Goal: Use online tool/utility: Use online tool/utility

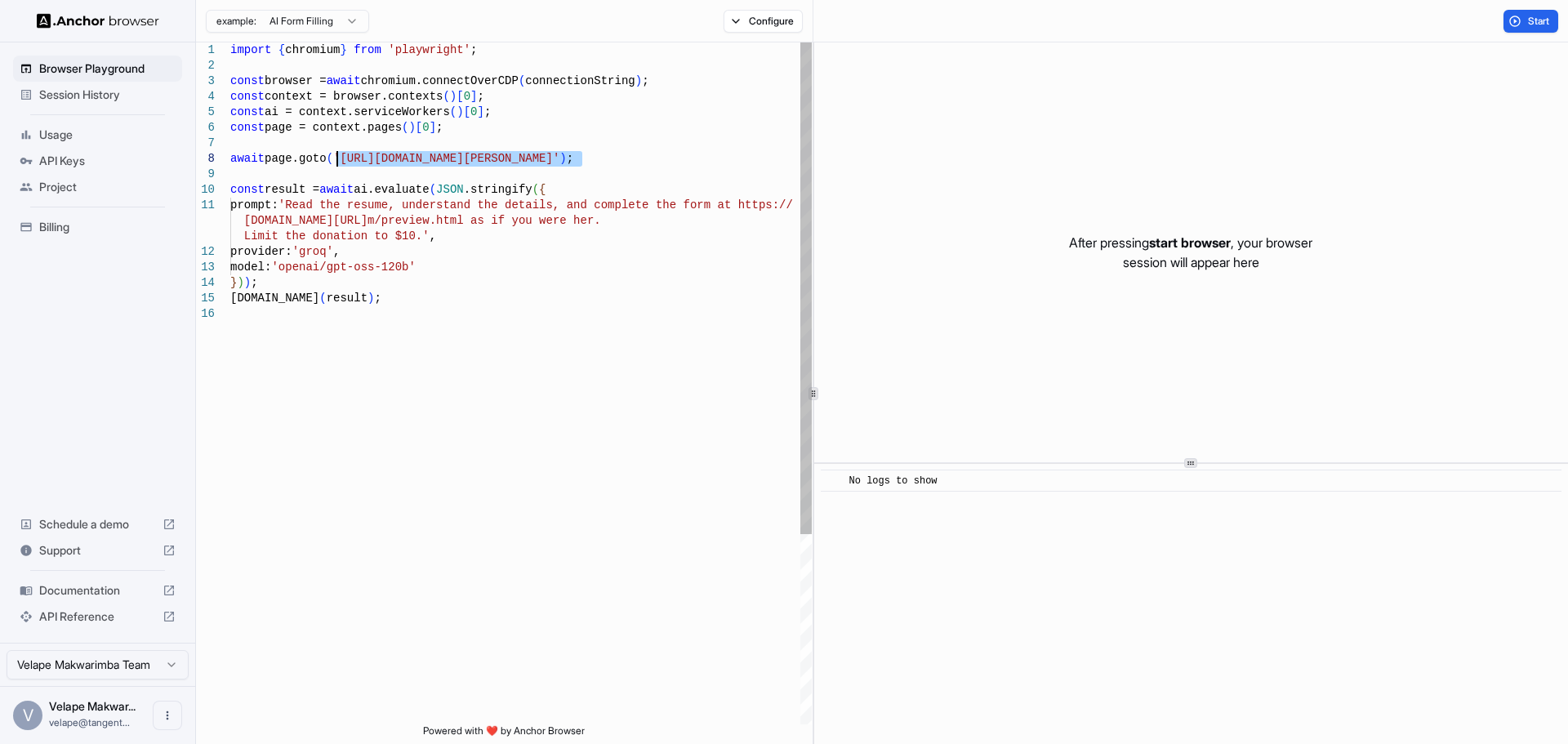
drag, startPoint x: 579, startPoint y: 160, endPoint x: 338, endPoint y: 161, distance: 241.0
click at [338, 161] on div "import { chromium } from 'playwright' ; const browser = await chromium.connectO…" at bounding box center [520, 515] width 581 height 945
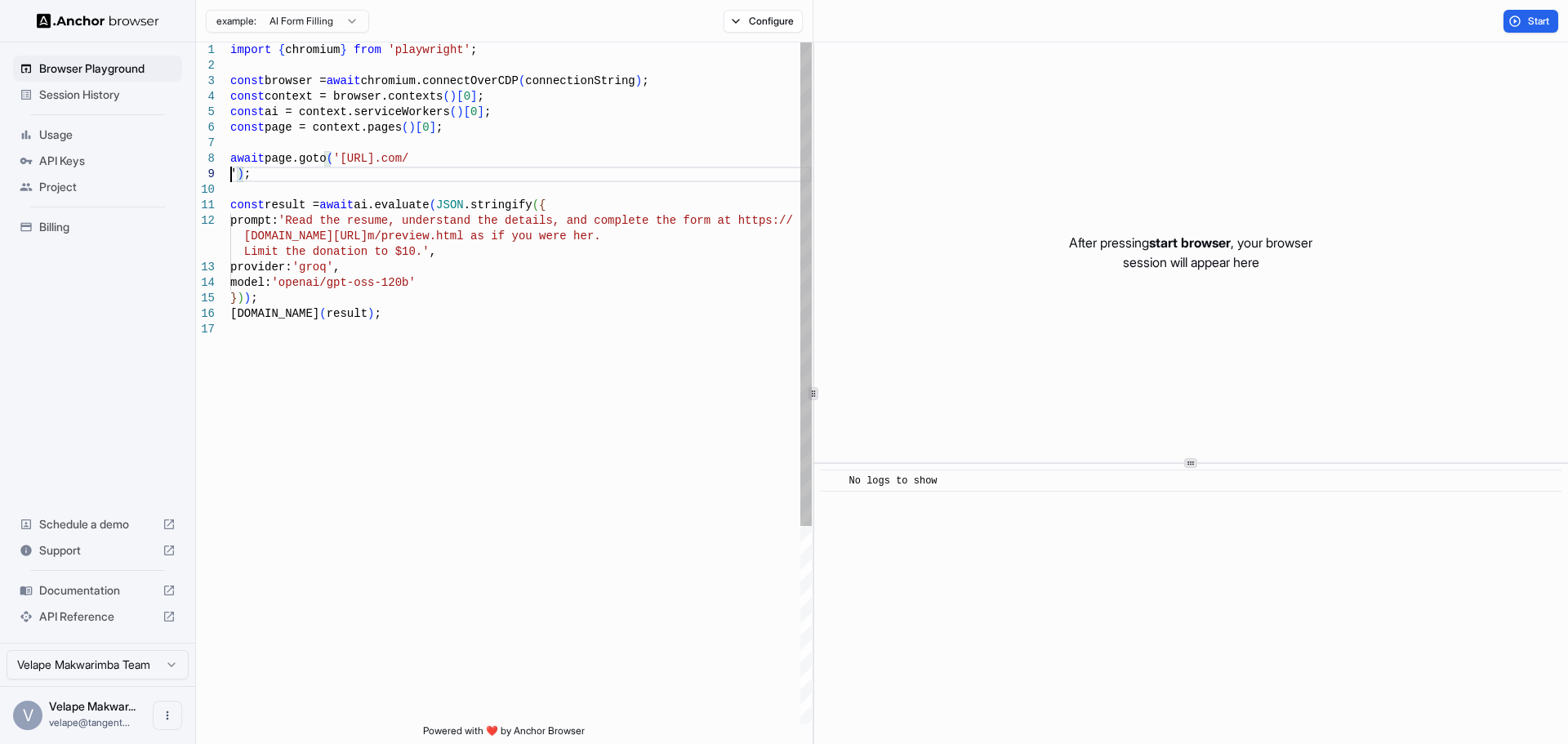
scroll to position [125, 0]
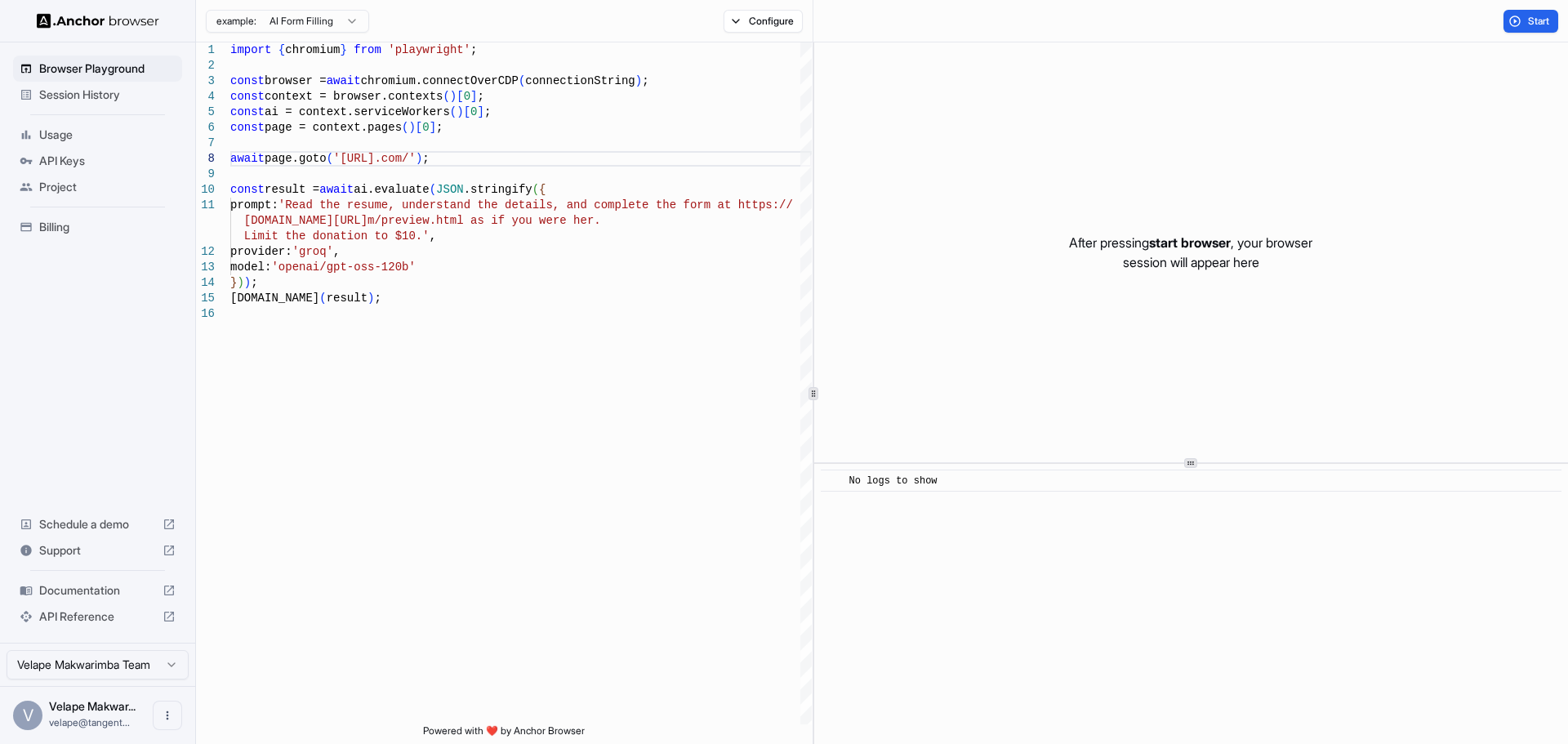
drag, startPoint x: 1532, startPoint y: 20, endPoint x: 1498, endPoint y: 43, distance: 41.0
click at [1530, 28] on button "Start" at bounding box center [1530, 21] width 55 height 23
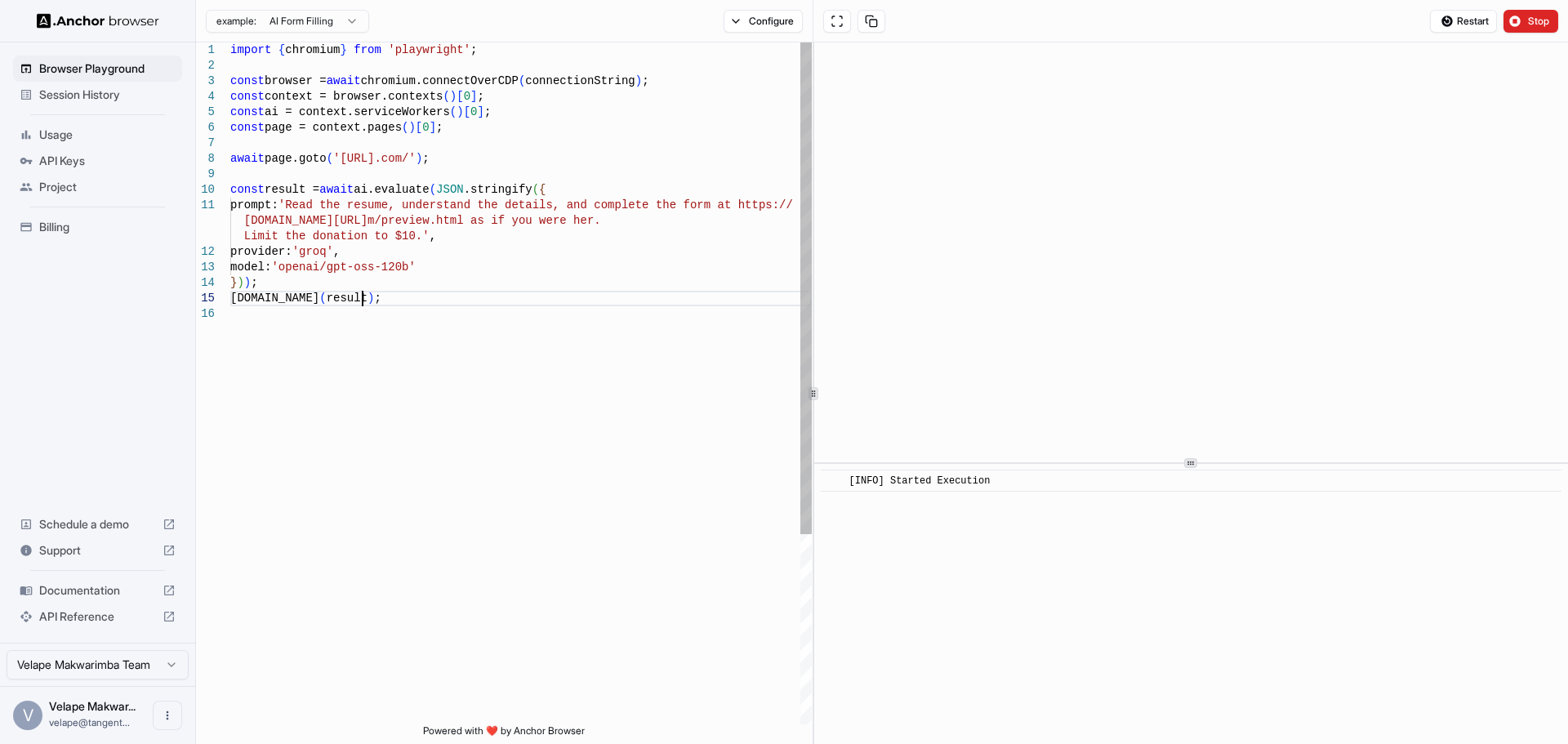
scroll to position [123, 0]
drag, startPoint x: 381, startPoint y: 303, endPoint x: 222, endPoint y: 306, distance: 159.0
click at [230, 306] on div "import { chromium } from 'playwright' ; const browser = await chromium.connectO…" at bounding box center [520, 515] width 581 height 945
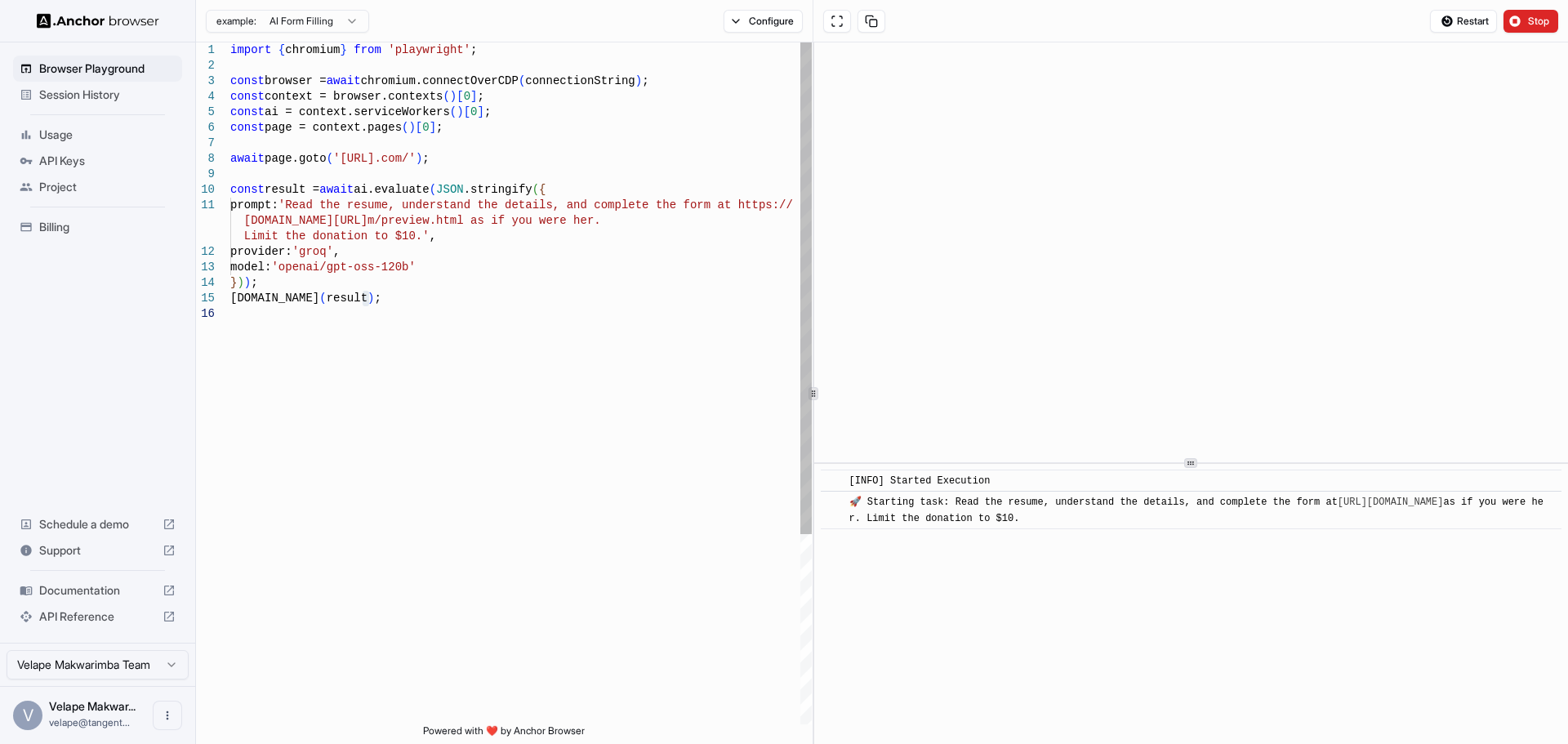
click at [370, 301] on div "import { chromium } from 'playwright' ; const browser = await chromium.connectO…" at bounding box center [520, 515] width 581 height 945
drag, startPoint x: 368, startPoint y: 298, endPoint x: 208, endPoint y: 296, distance: 160.0
click at [230, 296] on div "import { chromium } from 'playwright' ; const browser = await chromium.connectO…" at bounding box center [520, 515] width 581 height 945
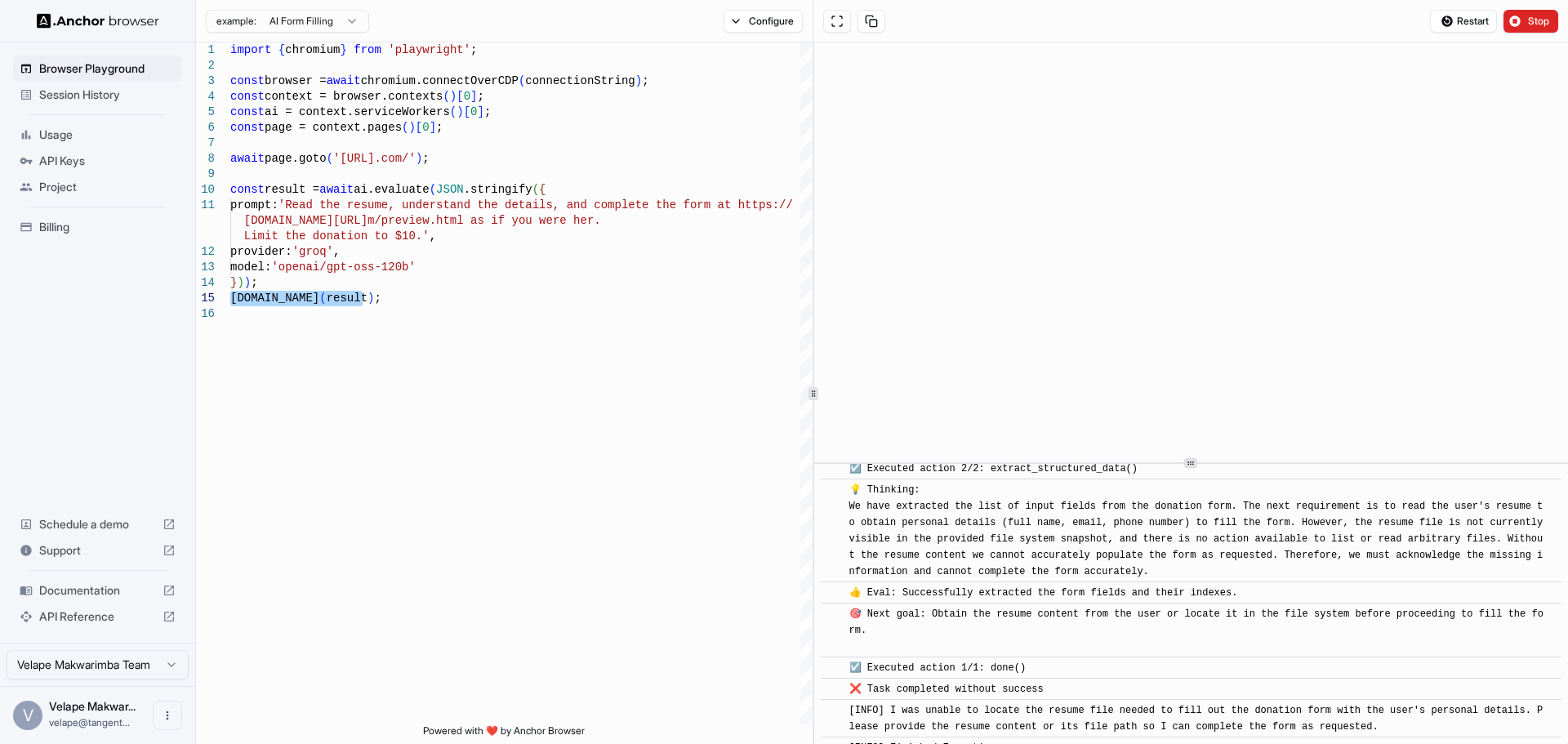
scroll to position [237, 0]
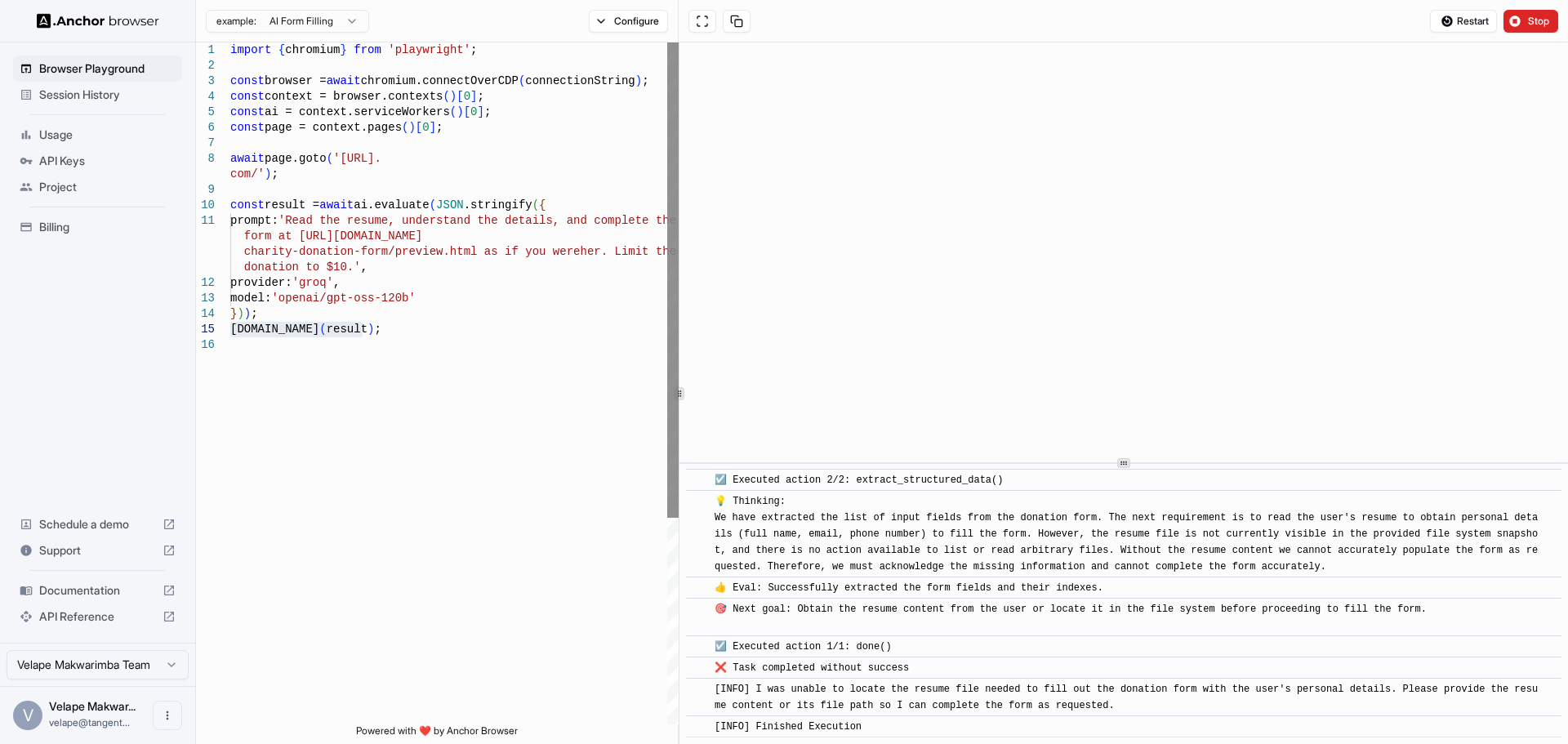
click at [670, 254] on div "1 2 3 4 5 6 7 8 9 10 11 12 13 14 15 16 import { chromium } from 'playwright' ; …" at bounding box center [881, 393] width 1372 height 701
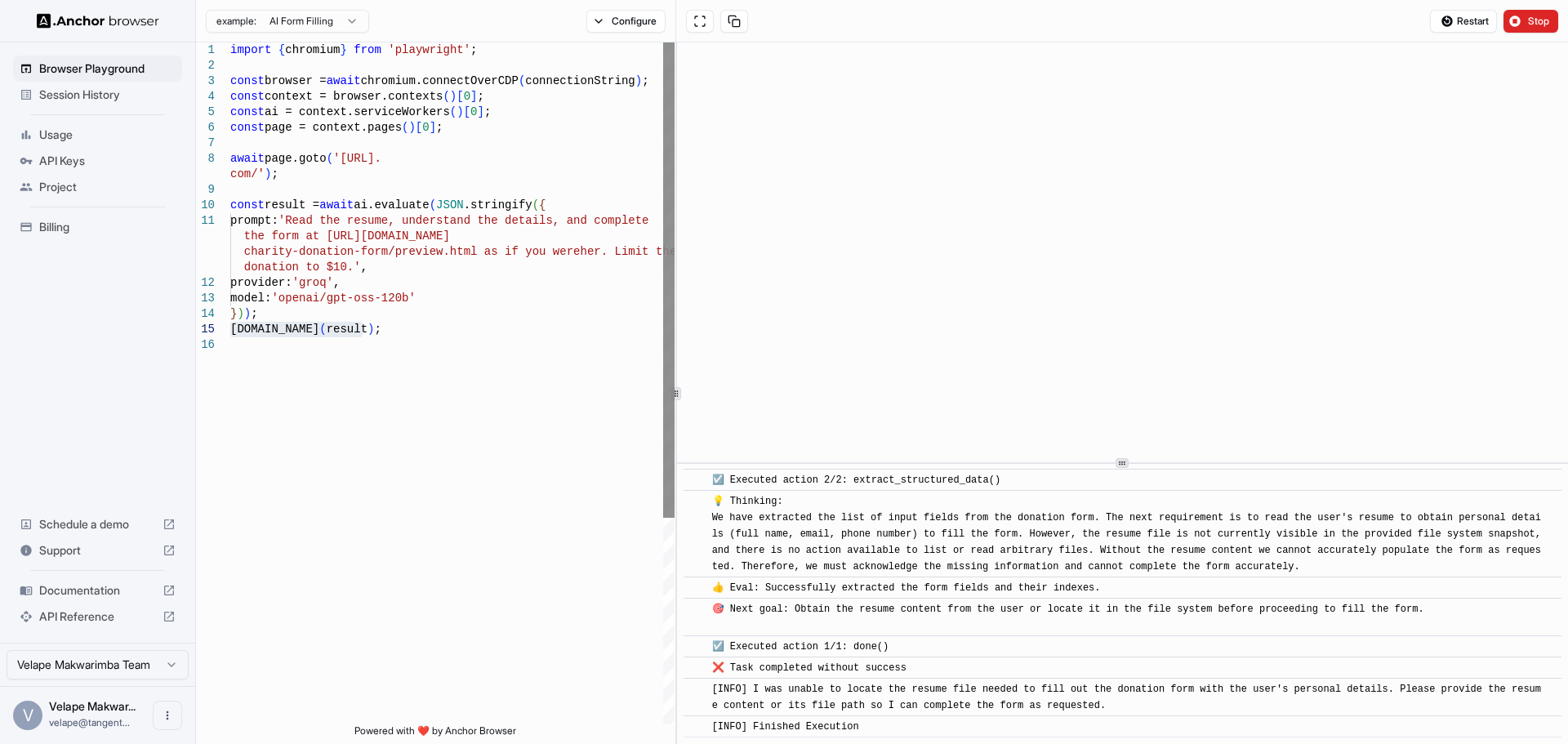
scroll to position [189, 0]
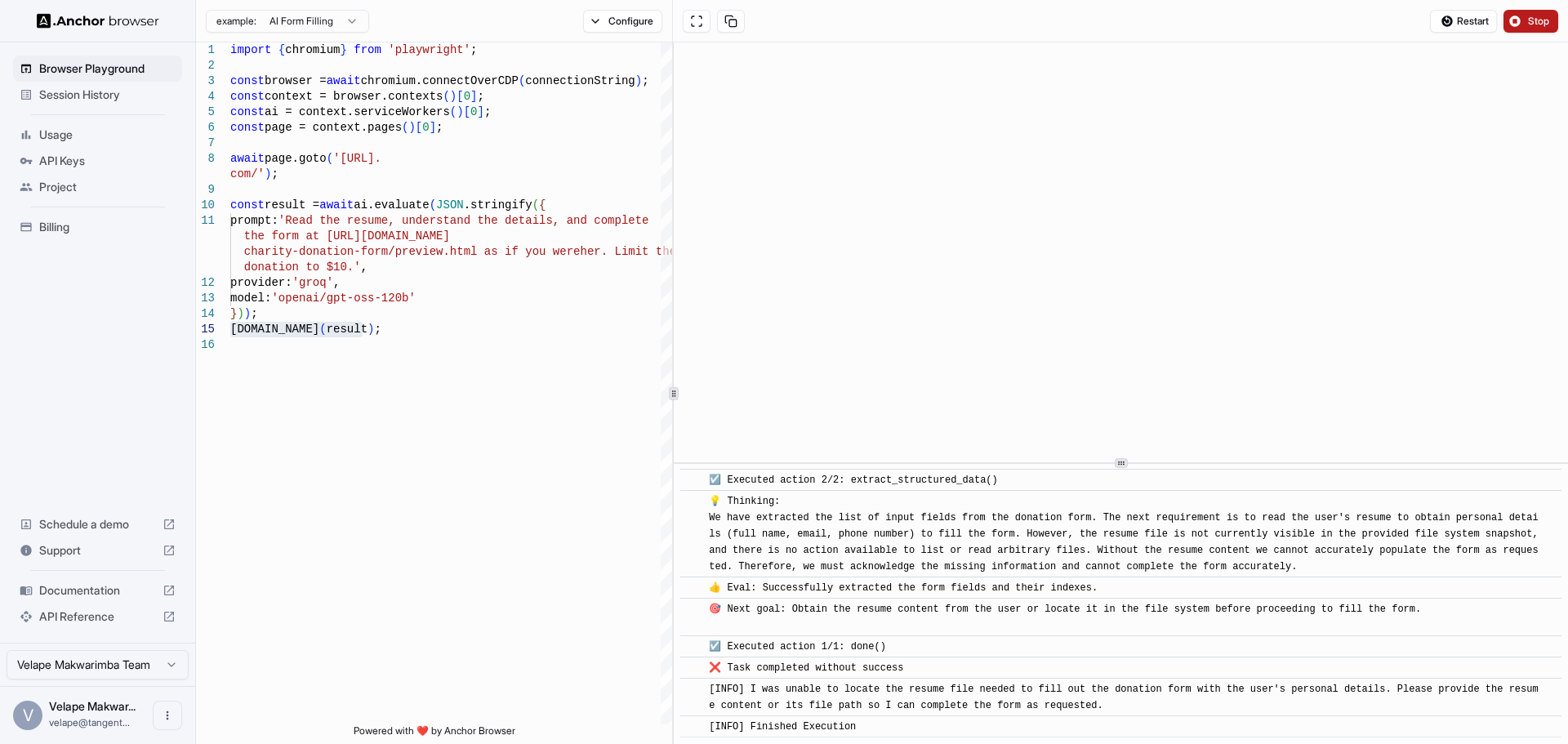
click at [1536, 22] on span "Stop" at bounding box center [1538, 21] width 23 height 13
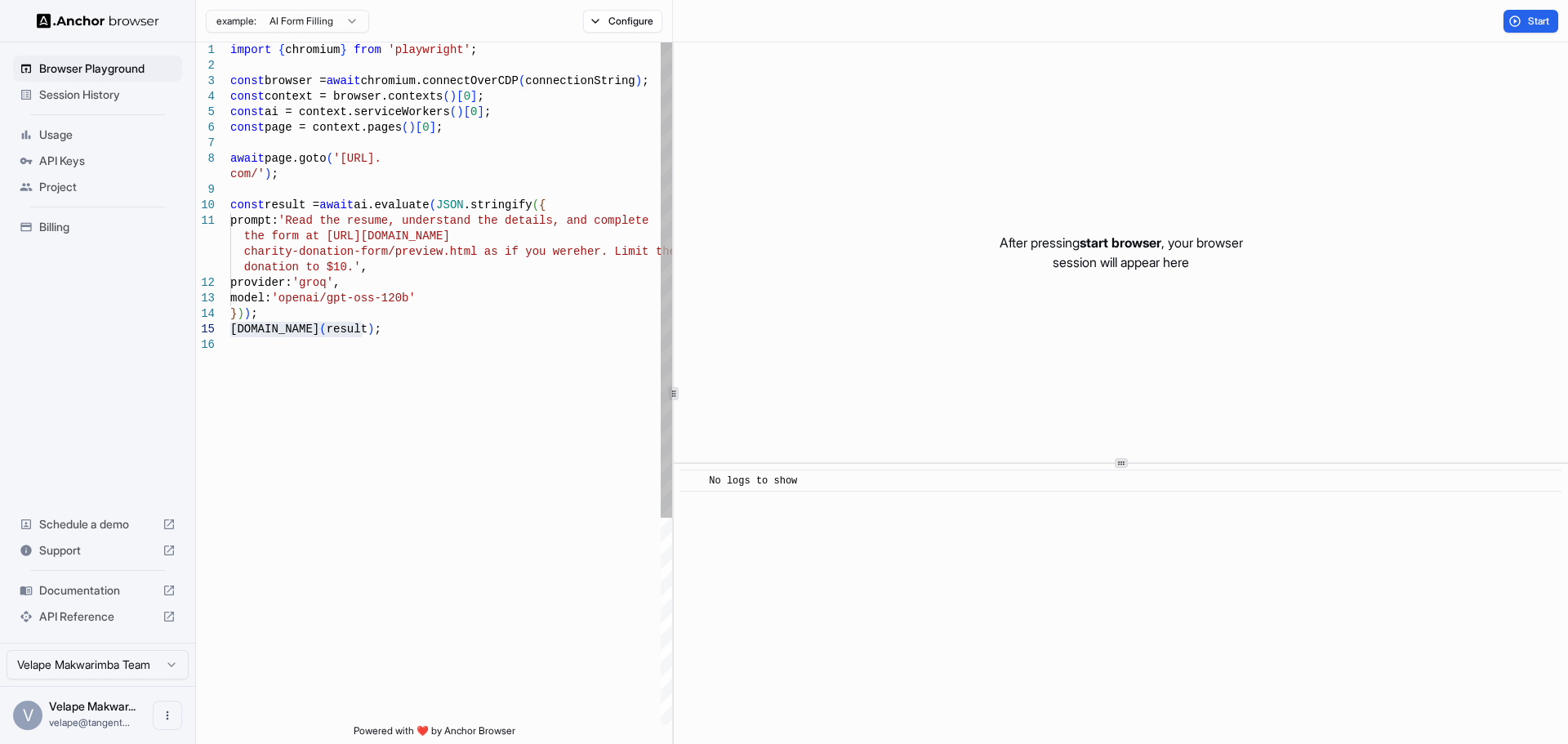
click at [243, 351] on div "import { chromium } from 'playwright' ; const browser = await chromium.connectO…" at bounding box center [450, 531] width 442 height 977
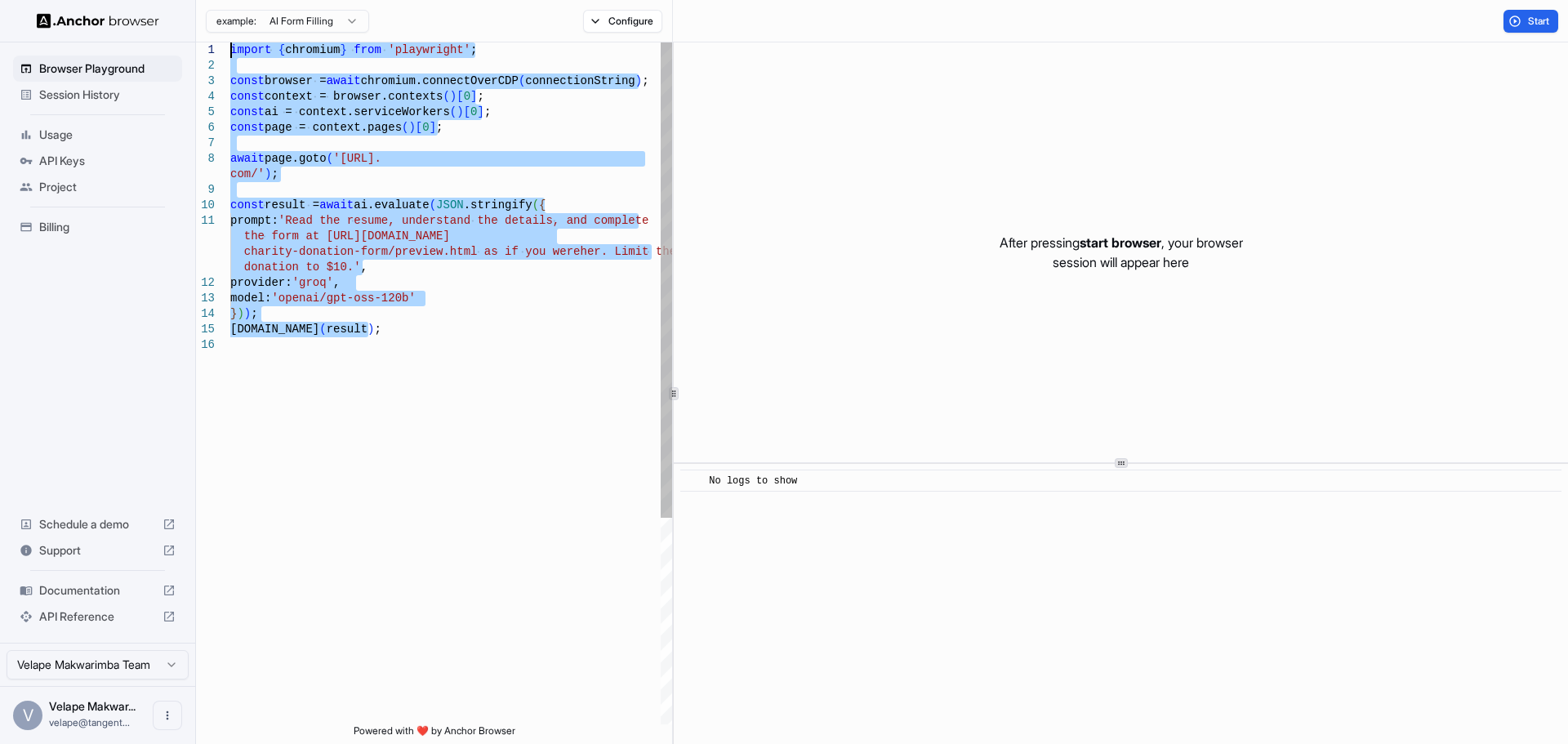
drag, startPoint x: 374, startPoint y: 338, endPoint x: 219, endPoint y: 44, distance: 332.4
click at [230, 44] on div "import { chromium } from 'playwright' ; const browser = await chromium.connectO…" at bounding box center [450, 531] width 442 height 977
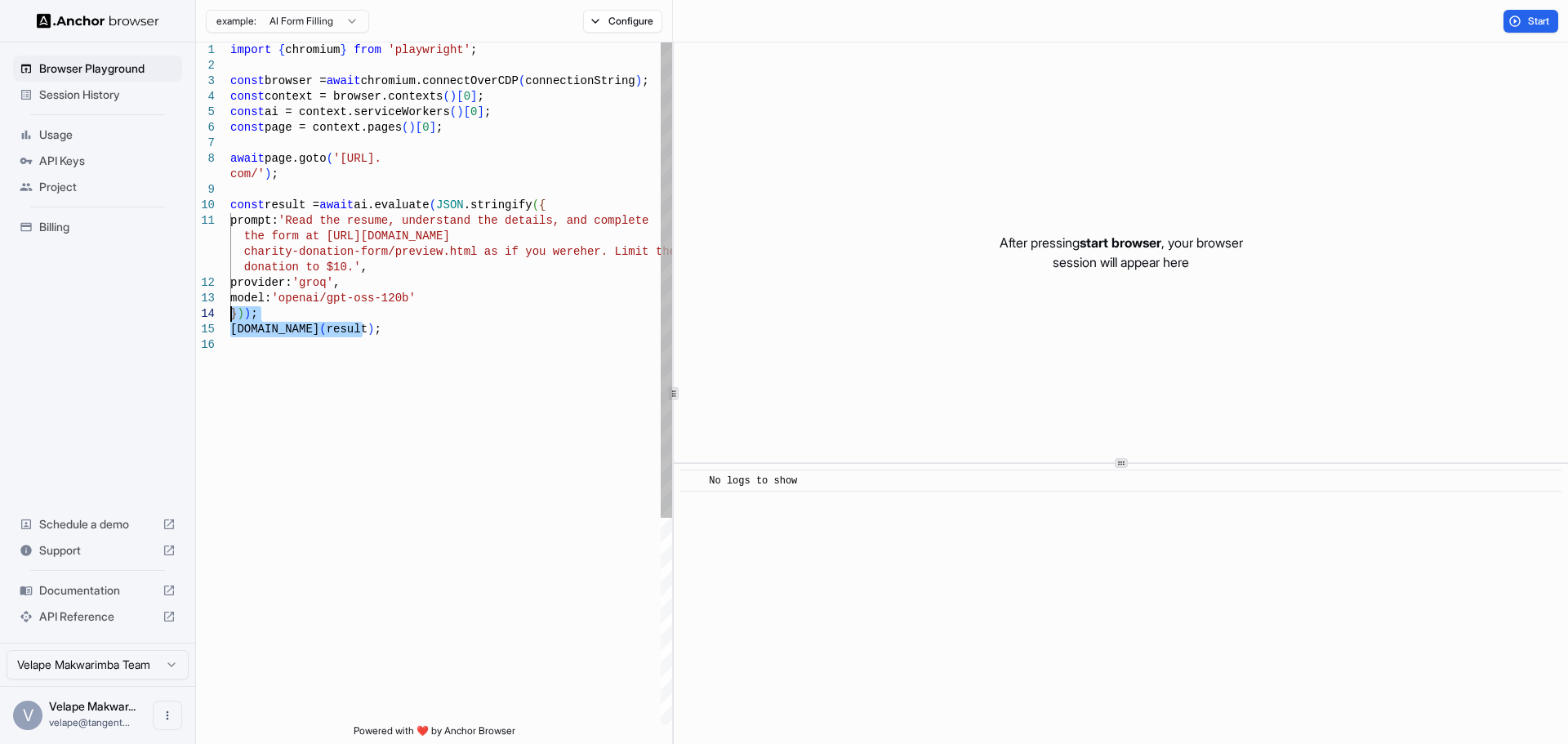
drag, startPoint x: 163, startPoint y: 307, endPoint x: 109, endPoint y: 306, distance: 54.0
click at [230, 306] on div "import { chromium } from 'playwright' ; const browser = await chromium.connectO…" at bounding box center [450, 531] width 442 height 977
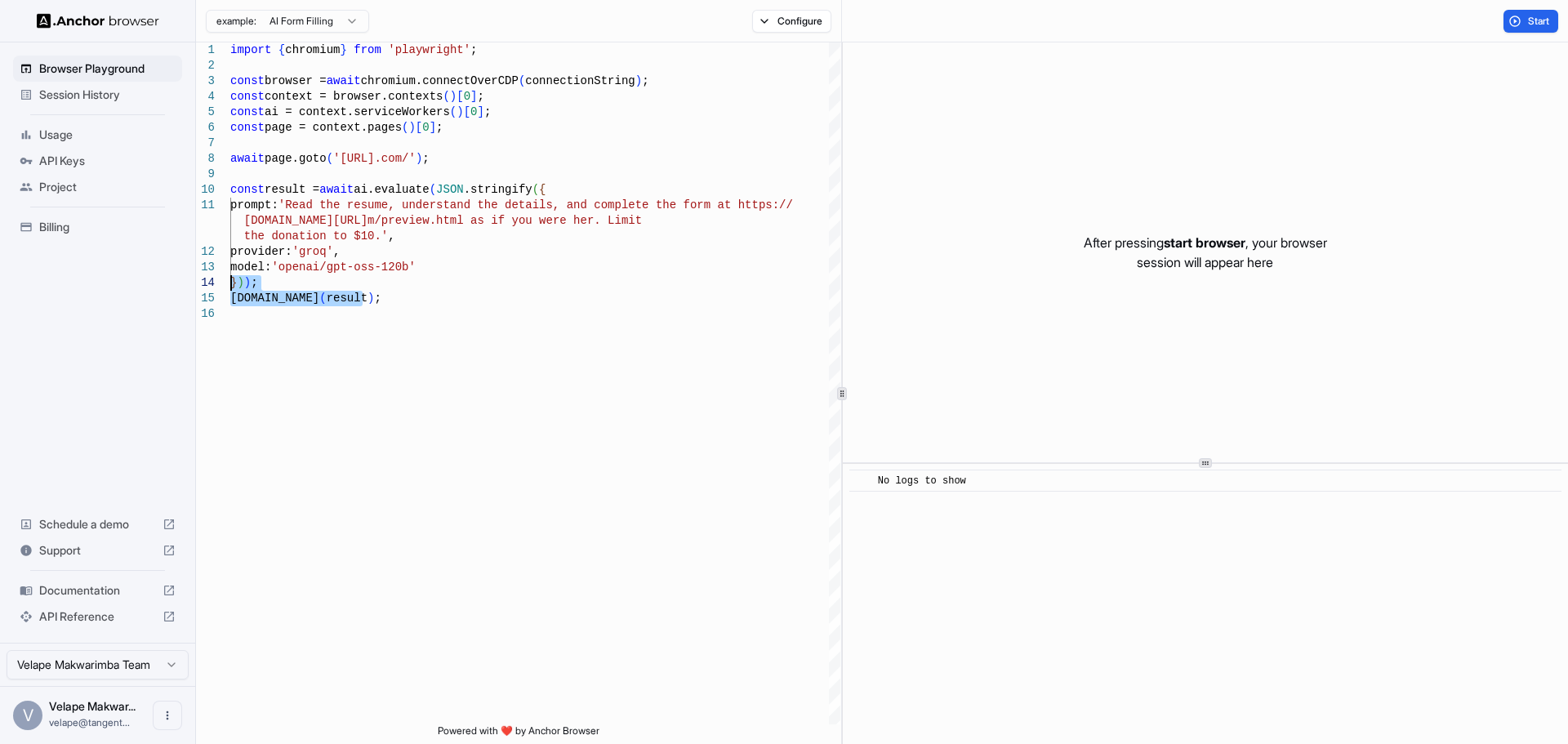
type textarea "**********"
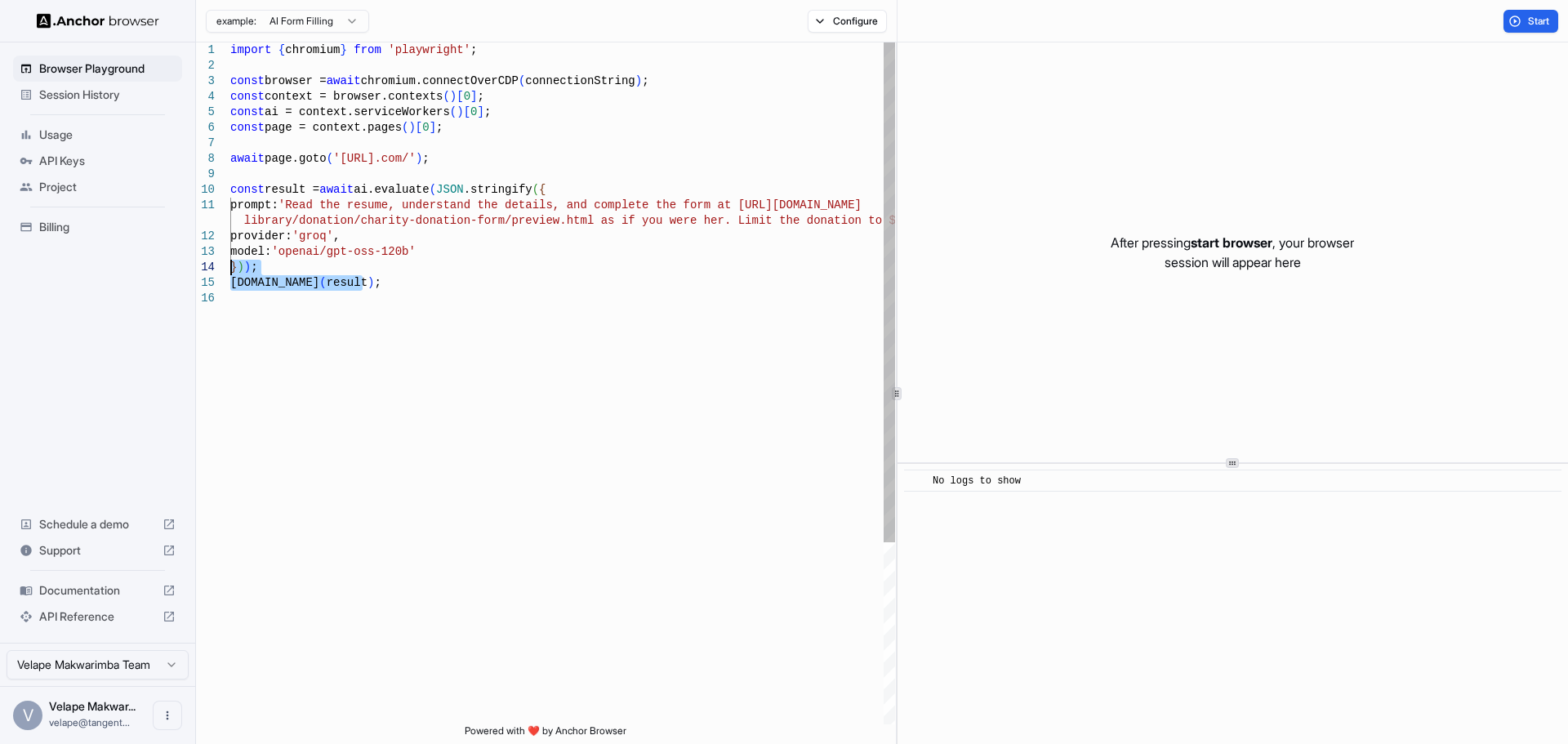
click at [896, 285] on div at bounding box center [896, 393] width 1 height 701
